Goal: Task Accomplishment & Management: Manage account settings

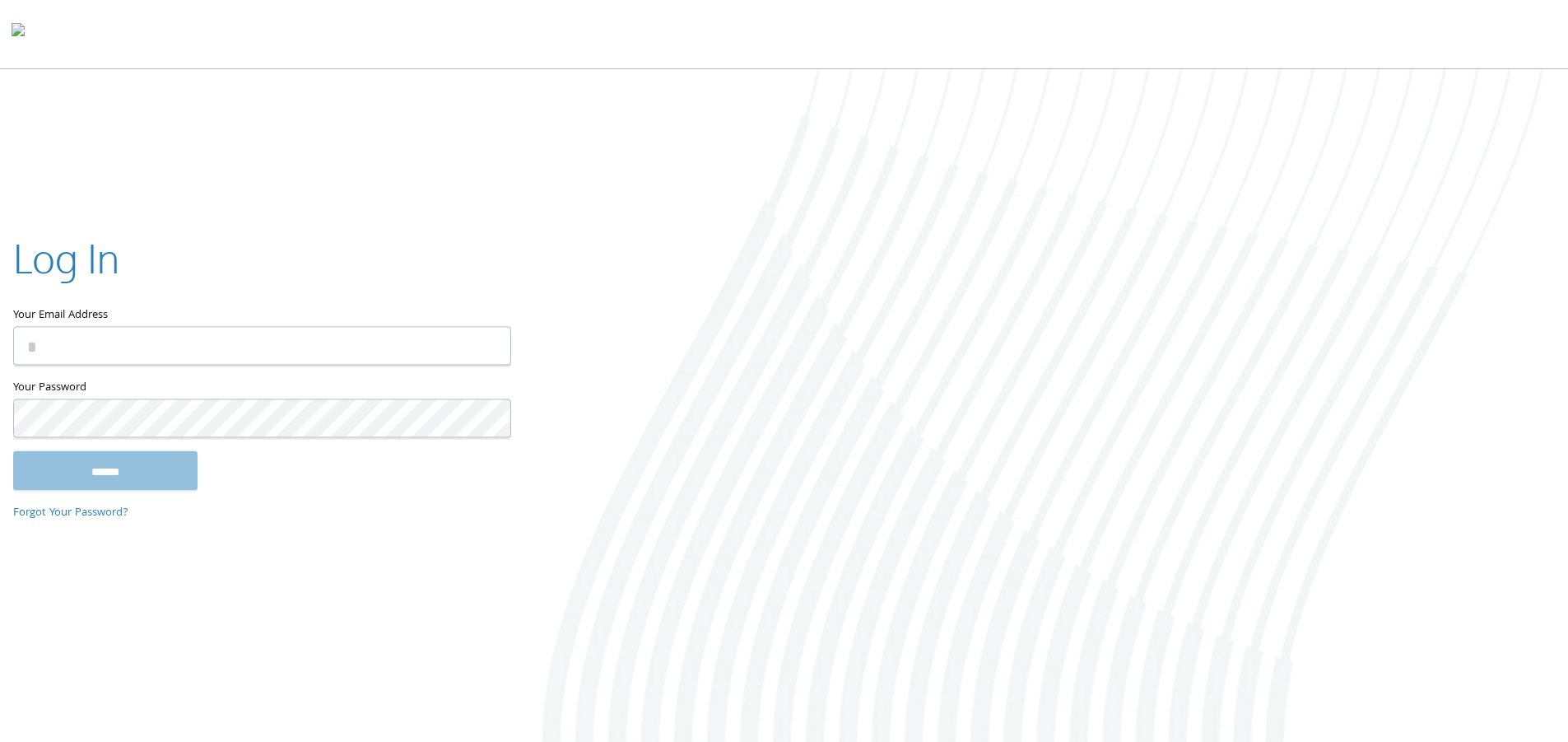
type input "**********"
drag, startPoint x: 171, startPoint y: 474, endPoint x: 185, endPoint y: 465, distance: 16.6
click at [171, 473] on input "******" at bounding box center [105, 470] width 185 height 40
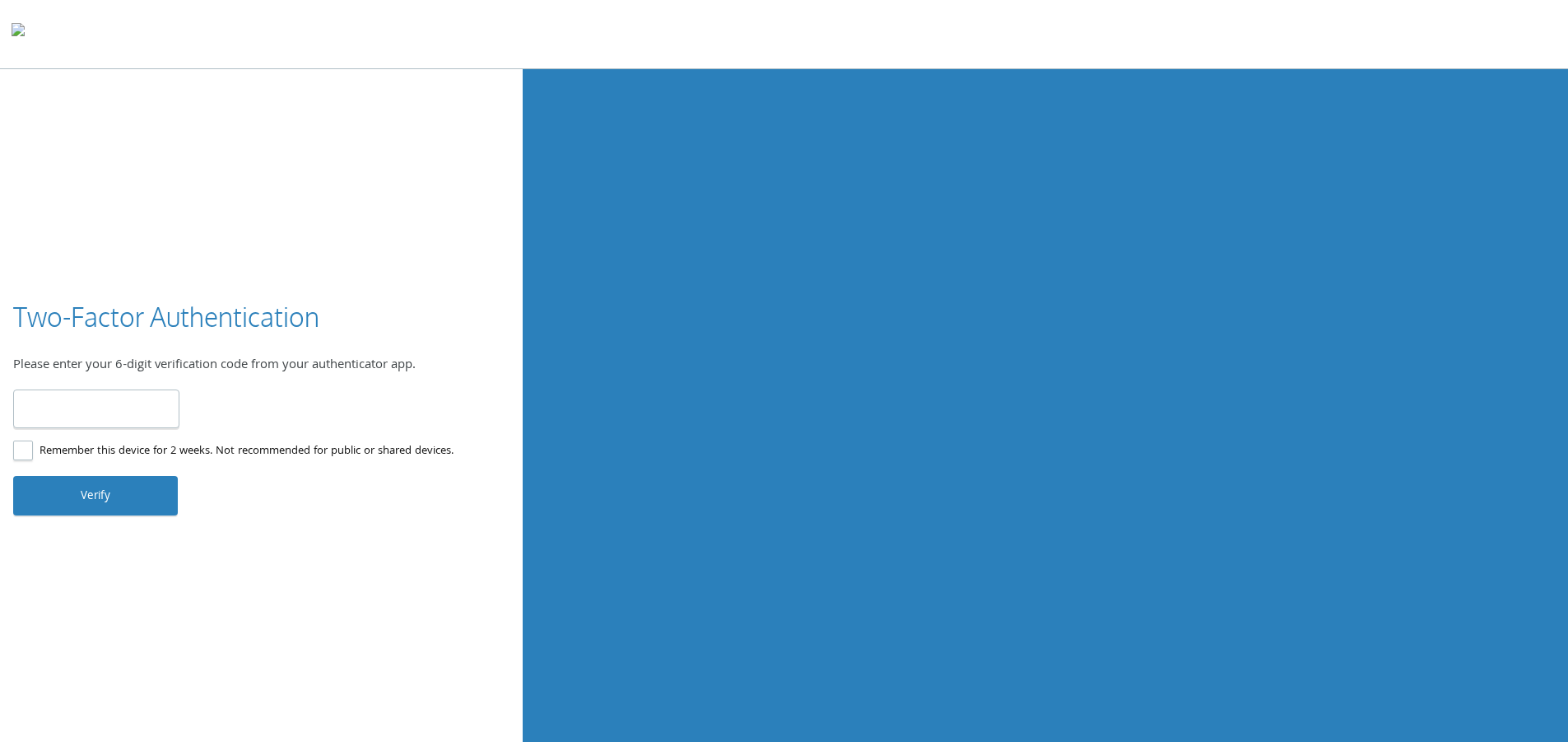
type input "******"
